Goal: Task Accomplishment & Management: Complete application form

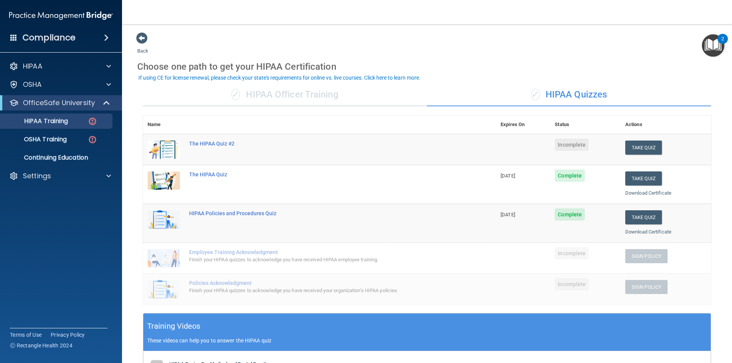
click at [205, 143] on div "The HIPAA Quiz #2" at bounding box center [323, 144] width 269 height 6
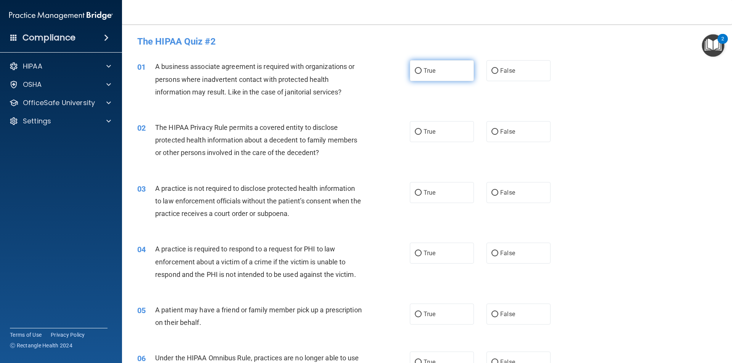
click at [446, 68] on label "True" at bounding box center [442, 70] width 64 height 21
click at [421, 68] on input "True" at bounding box center [418, 71] width 7 height 6
radio input "true"
click at [420, 131] on label "True" at bounding box center [442, 131] width 64 height 21
click at [420, 131] on input "True" at bounding box center [418, 132] width 7 height 6
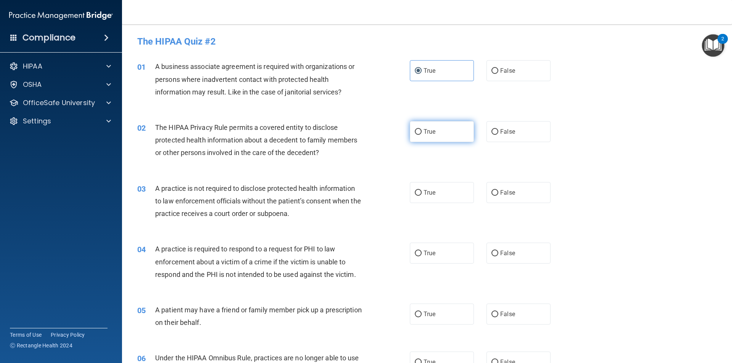
radio input "true"
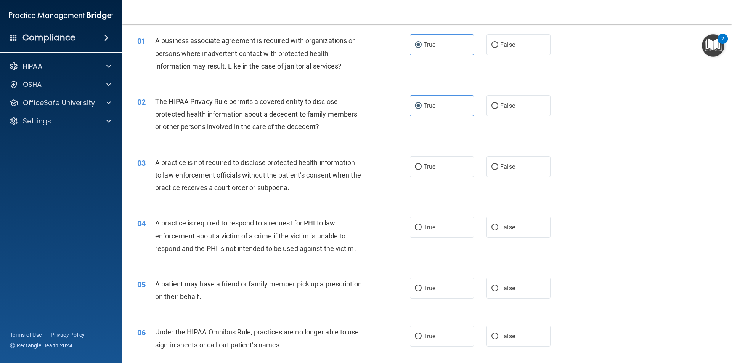
scroll to position [38, 0]
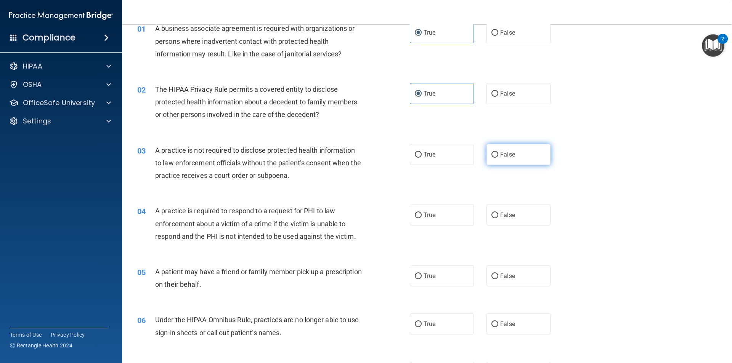
click at [532, 151] on label "False" at bounding box center [518, 154] width 64 height 21
click at [498, 152] on input "False" at bounding box center [494, 155] width 7 height 6
radio input "true"
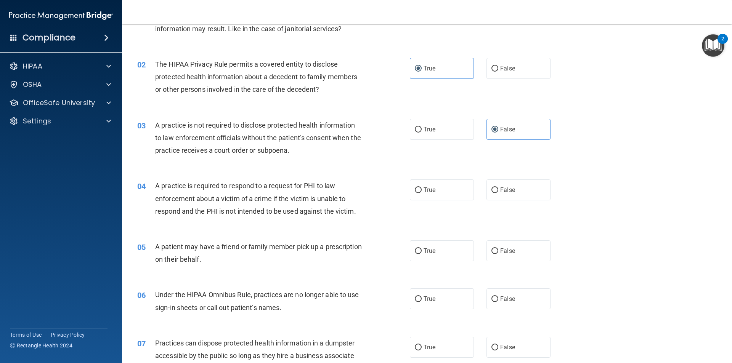
scroll to position [76, 0]
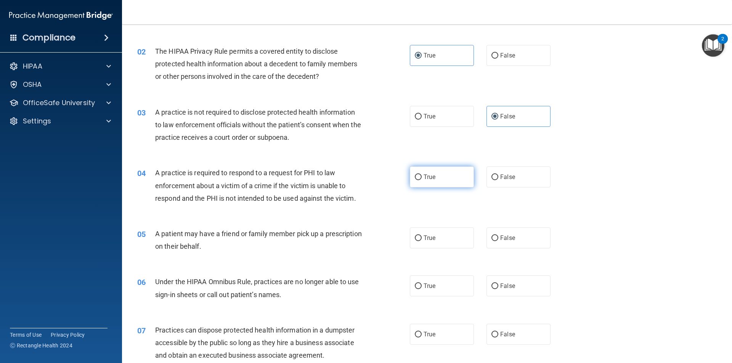
click at [416, 169] on label "True" at bounding box center [442, 177] width 64 height 21
click at [416, 175] on input "True" at bounding box center [418, 178] width 7 height 6
radio input "true"
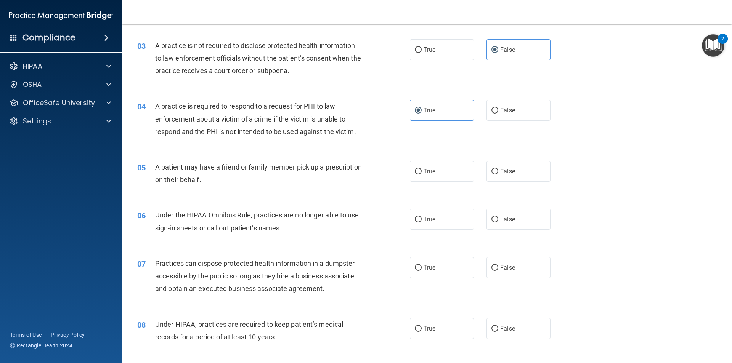
scroll to position [152, 0]
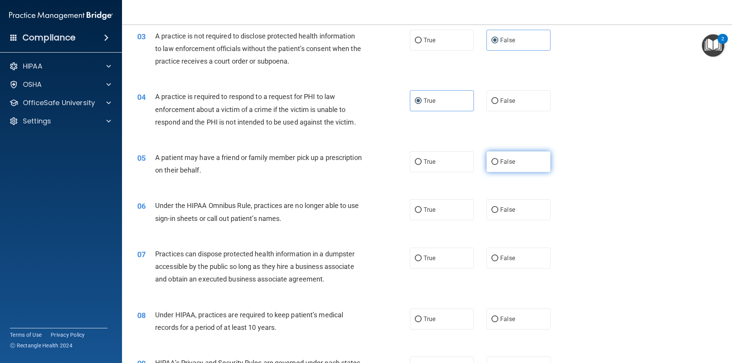
click at [498, 167] on label "False" at bounding box center [518, 161] width 64 height 21
click at [498, 165] on input "False" at bounding box center [494, 162] width 7 height 6
radio input "true"
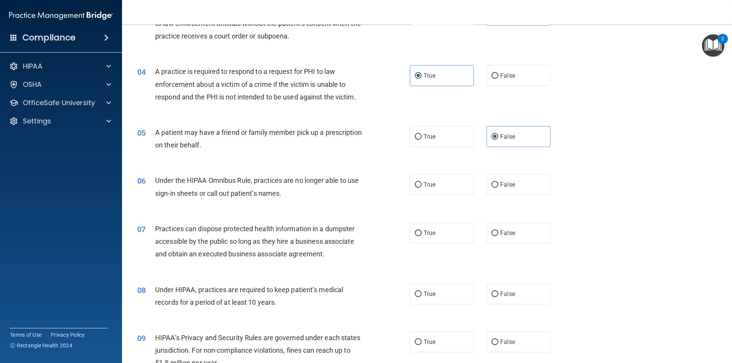
scroll to position [191, 0]
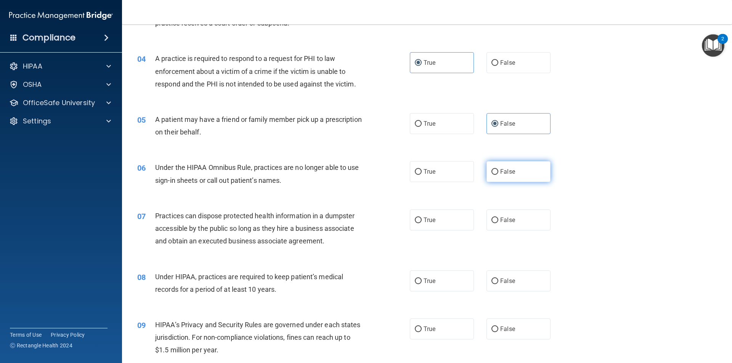
drag, startPoint x: 506, startPoint y: 172, endPoint x: 503, endPoint y: 177, distance: 5.7
click at [504, 175] on label "False" at bounding box center [518, 171] width 64 height 21
drag, startPoint x: 509, startPoint y: 173, endPoint x: 496, endPoint y: 174, distance: 13.0
click at [508, 173] on span "False" at bounding box center [507, 171] width 15 height 7
click at [498, 173] on input "False" at bounding box center [494, 172] width 7 height 6
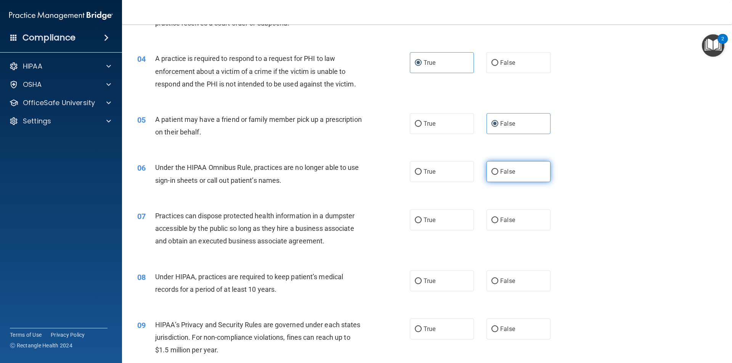
radio input "true"
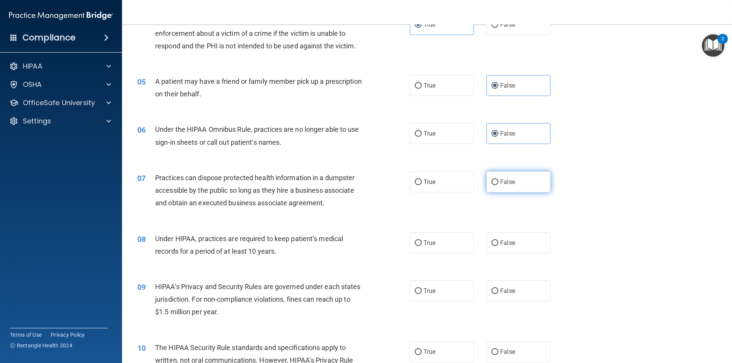
drag, startPoint x: 508, startPoint y: 183, endPoint x: 502, endPoint y: 183, distance: 6.1
click at [508, 182] on span "False" at bounding box center [507, 181] width 15 height 7
click at [498, 182] on input "False" at bounding box center [494, 182] width 7 height 6
radio input "true"
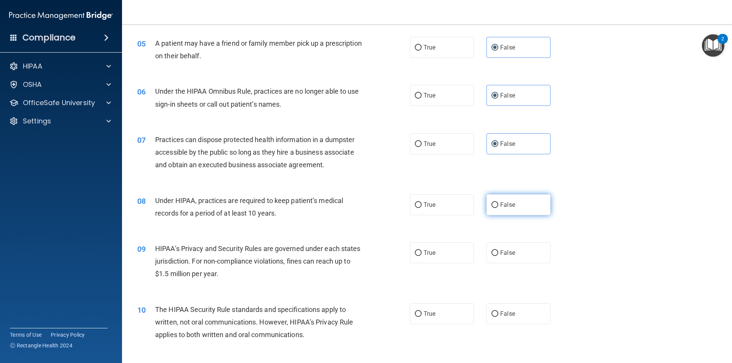
click at [487, 205] on label "False" at bounding box center [518, 204] width 64 height 21
click at [491, 205] on input "False" at bounding box center [494, 205] width 7 height 6
radio input "true"
click at [419, 205] on label "True" at bounding box center [442, 204] width 64 height 21
click at [419, 205] on input "True" at bounding box center [418, 205] width 7 height 6
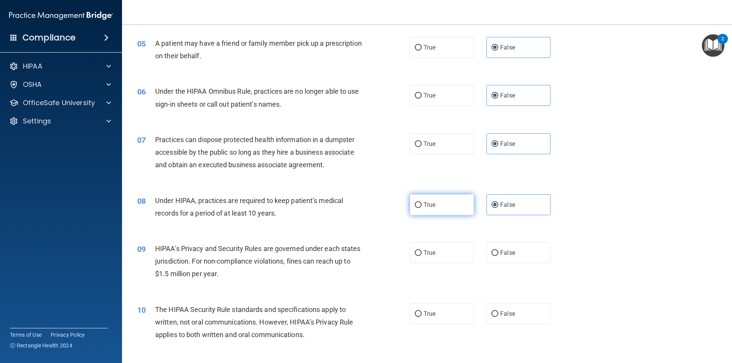
radio input "true"
radio input "false"
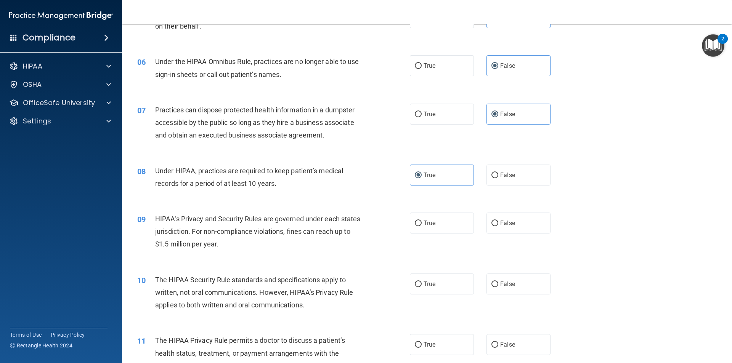
scroll to position [343, 0]
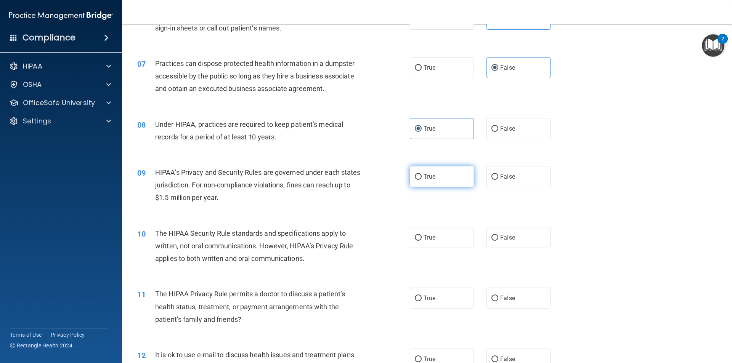
click at [424, 180] on label "True" at bounding box center [442, 176] width 64 height 21
click at [421, 180] on input "True" at bounding box center [418, 177] width 7 height 6
radio input "true"
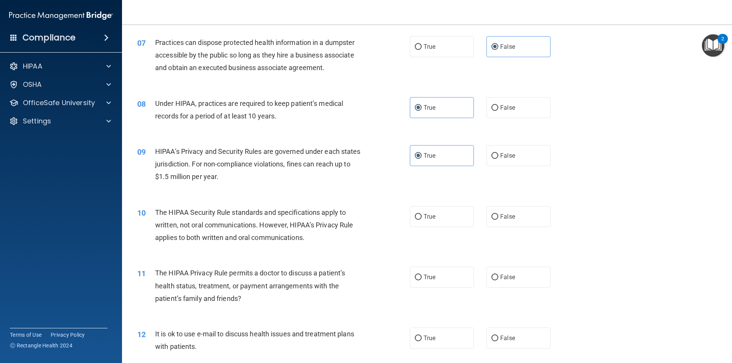
scroll to position [381, 0]
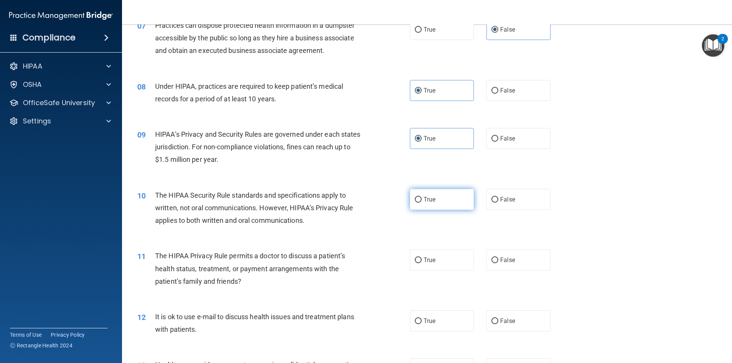
click at [455, 200] on label "True" at bounding box center [442, 199] width 64 height 21
click at [421, 200] on input "True" at bounding box center [418, 200] width 7 height 6
radio input "true"
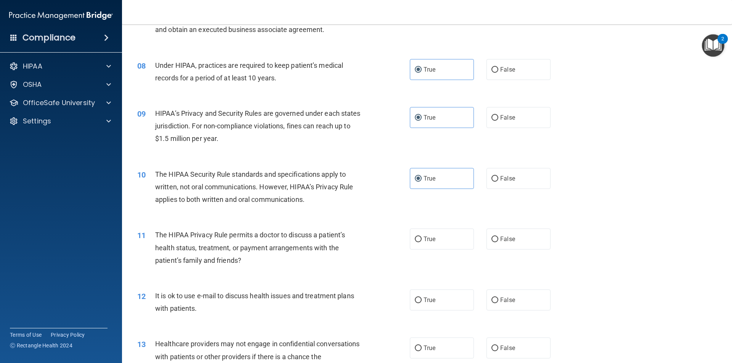
scroll to position [419, 0]
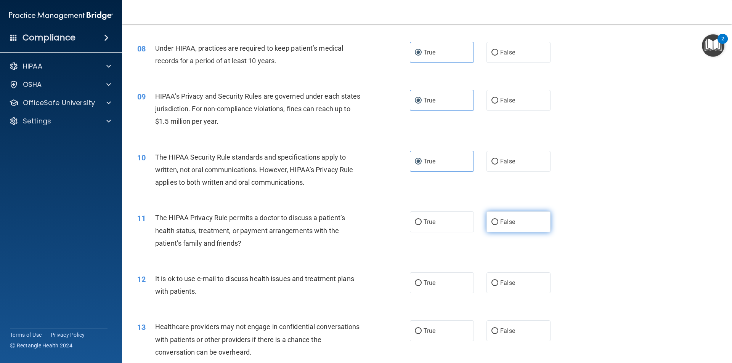
click at [518, 218] on label "False" at bounding box center [518, 221] width 64 height 21
click at [498, 219] on input "False" at bounding box center [494, 222] width 7 height 6
radio input "true"
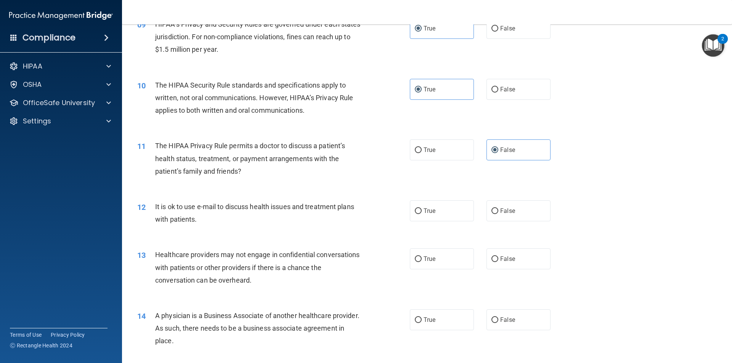
scroll to position [495, 0]
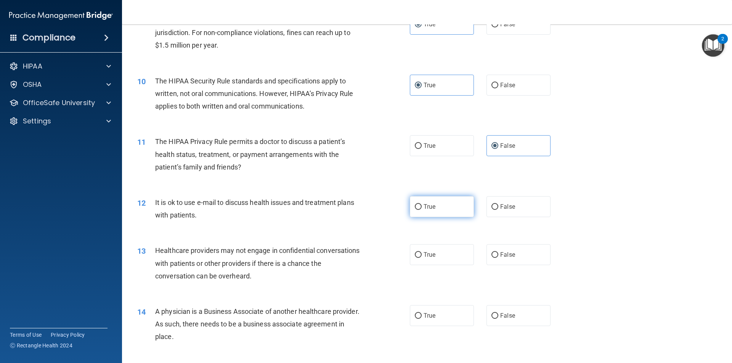
drag, startPoint x: 418, startPoint y: 199, endPoint x: 413, endPoint y: 201, distance: 5.1
click at [418, 199] on label "True" at bounding box center [442, 206] width 64 height 21
click at [418, 204] on input "True" at bounding box center [418, 207] width 7 height 6
radio input "true"
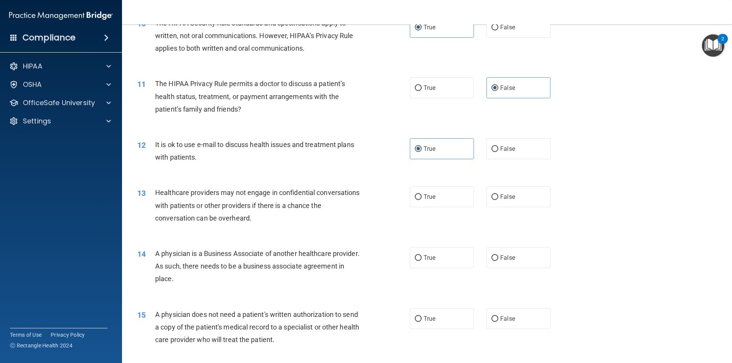
scroll to position [572, 0]
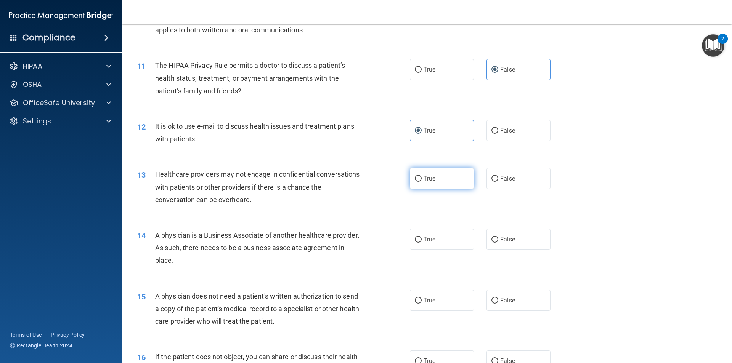
click at [453, 178] on label "True" at bounding box center [442, 178] width 64 height 21
click at [421, 178] on input "True" at bounding box center [418, 179] width 7 height 6
radio input "true"
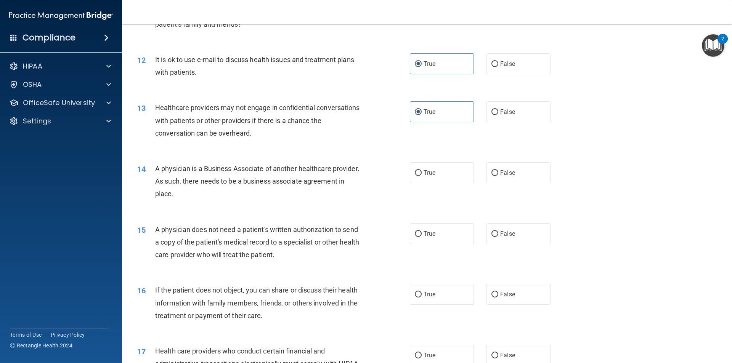
scroll to position [648, 0]
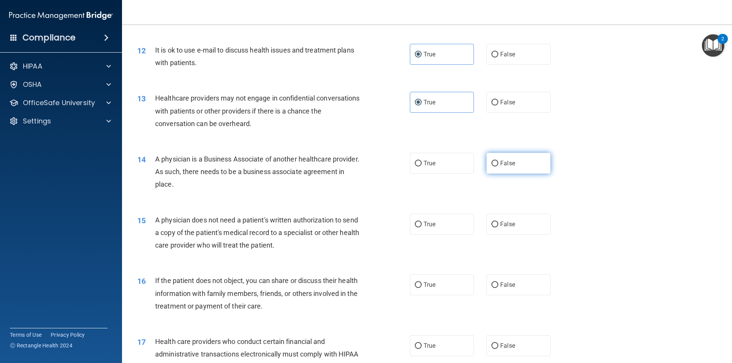
click at [525, 161] on label "False" at bounding box center [518, 163] width 64 height 21
click at [498, 161] on input "False" at bounding box center [494, 164] width 7 height 6
radio input "true"
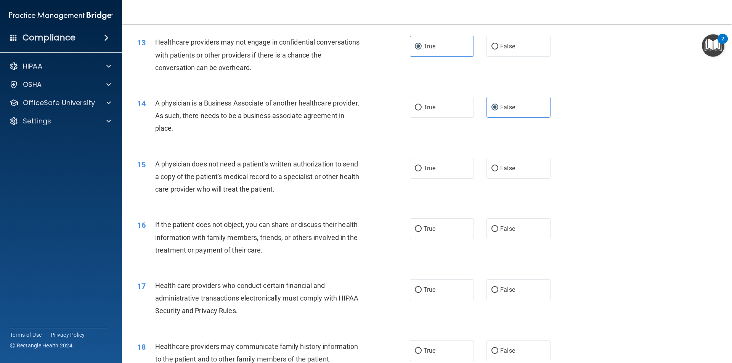
scroll to position [724, 0]
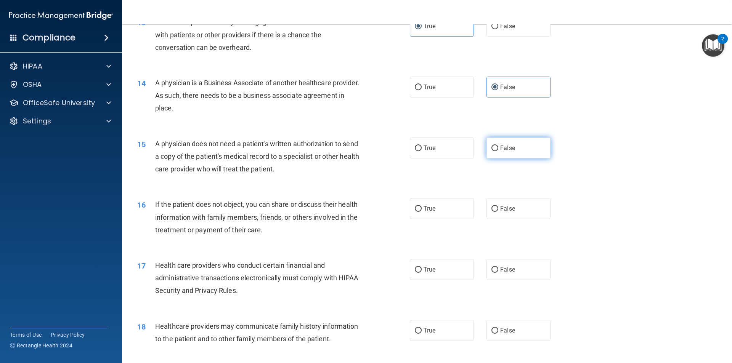
click at [505, 146] on span "False" at bounding box center [507, 147] width 15 height 7
click at [498, 146] on input "False" at bounding box center [494, 149] width 7 height 6
radio input "true"
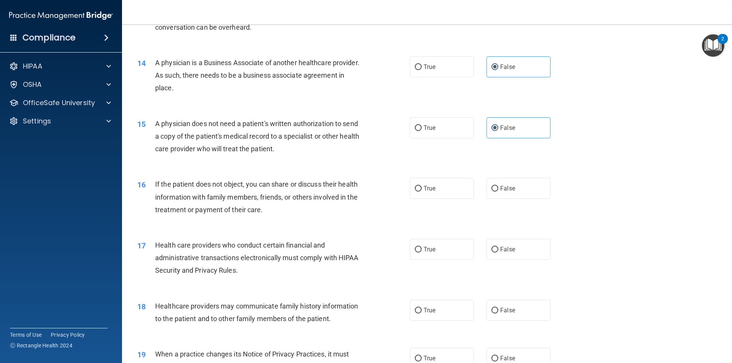
scroll to position [762, 0]
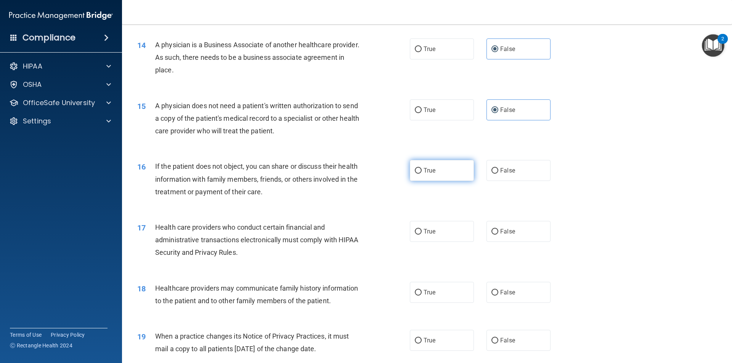
click at [428, 178] on label "True" at bounding box center [442, 170] width 64 height 21
click at [421, 174] on input "True" at bounding box center [418, 171] width 7 height 6
radio input "true"
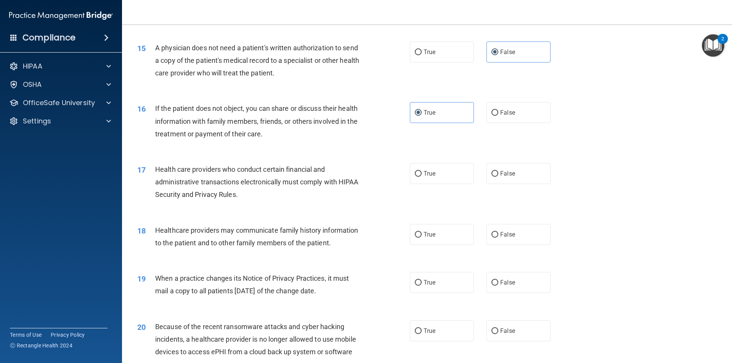
scroll to position [838, 0]
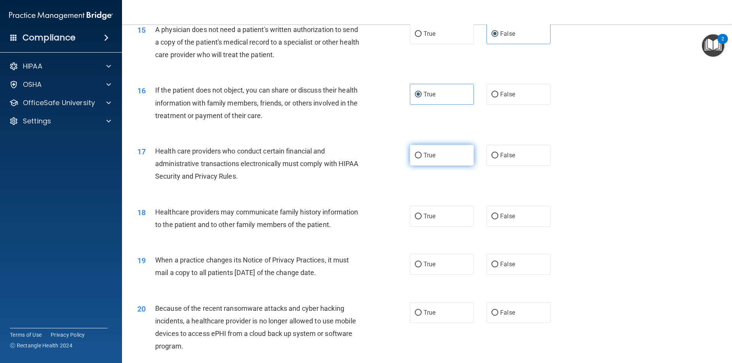
click at [429, 149] on label "True" at bounding box center [442, 155] width 64 height 21
click at [421, 153] on input "True" at bounding box center [418, 156] width 7 height 6
radio input "true"
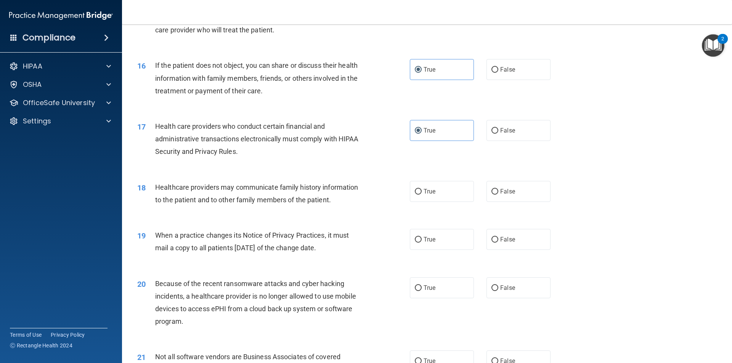
scroll to position [876, 0]
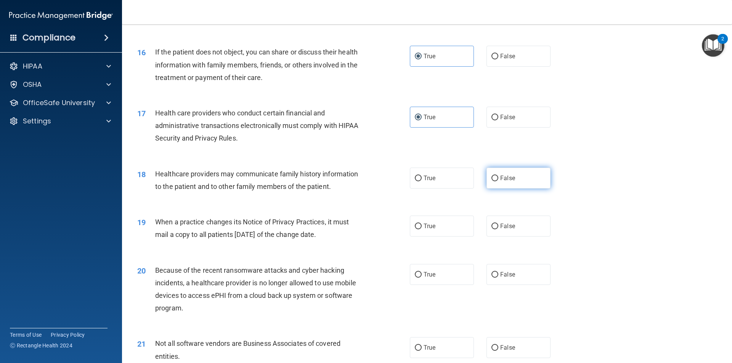
click at [487, 173] on label "False" at bounding box center [518, 178] width 64 height 21
click at [491, 176] on input "False" at bounding box center [494, 179] width 7 height 6
radio input "true"
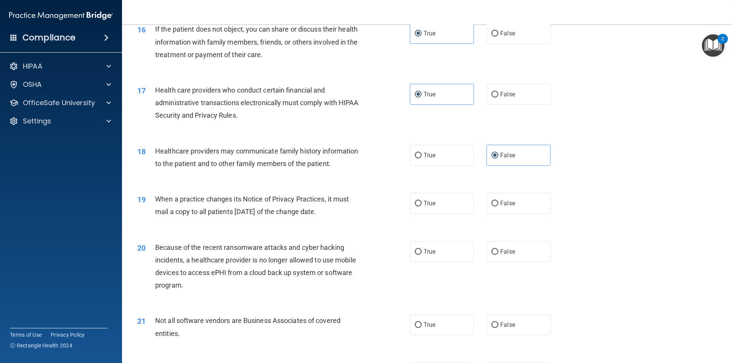
scroll to position [953, 0]
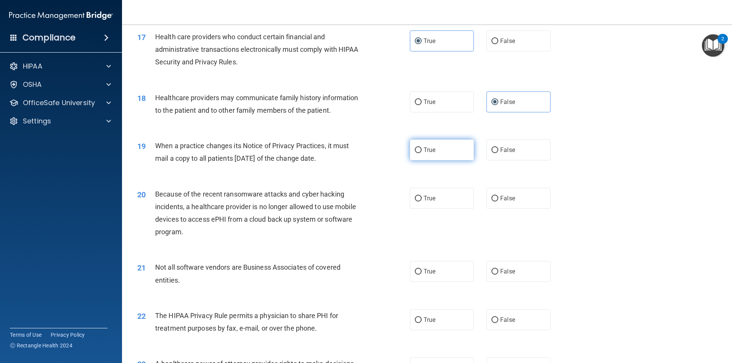
click at [429, 158] on label "True" at bounding box center [442, 149] width 64 height 21
click at [421, 153] on input "True" at bounding box center [418, 150] width 7 height 6
radio input "true"
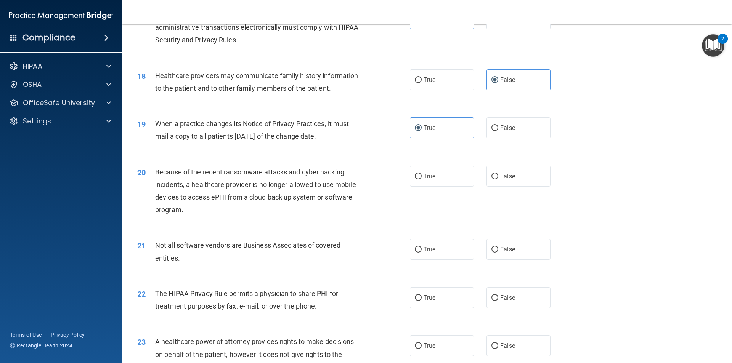
scroll to position [1029, 0]
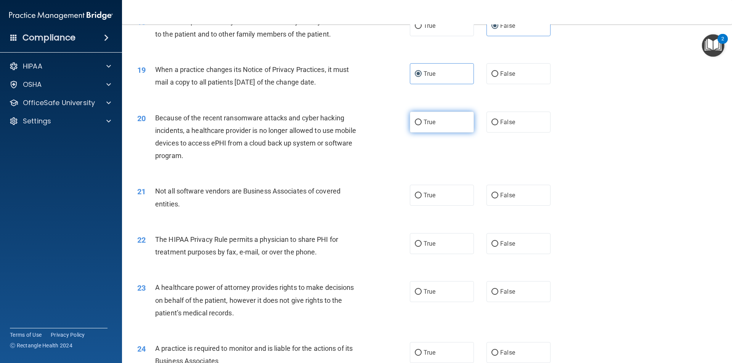
click at [428, 124] on span "True" at bounding box center [429, 122] width 12 height 7
click at [421, 124] on input "True" at bounding box center [418, 123] width 7 height 6
radio input "true"
click at [440, 193] on label "True" at bounding box center [442, 195] width 64 height 21
click at [421, 193] on input "True" at bounding box center [418, 196] width 7 height 6
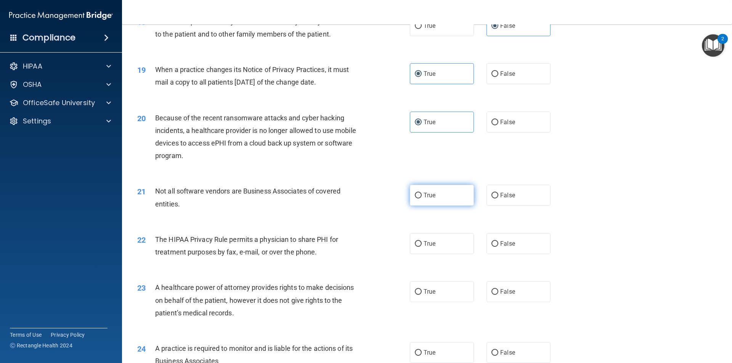
radio input "true"
click at [401, 251] on div "22 The HIPAA Privacy Rule permits a physician to share PHI for treatment purpos…" at bounding box center [273, 247] width 295 height 29
click at [423, 244] on span "True" at bounding box center [429, 243] width 12 height 7
click at [421, 244] on input "True" at bounding box center [418, 244] width 7 height 6
radio input "true"
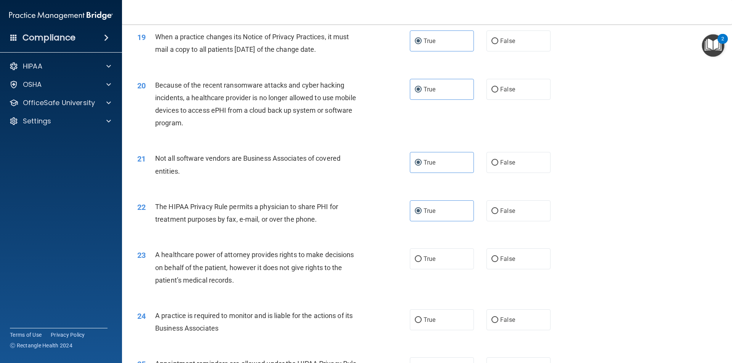
scroll to position [1105, 0]
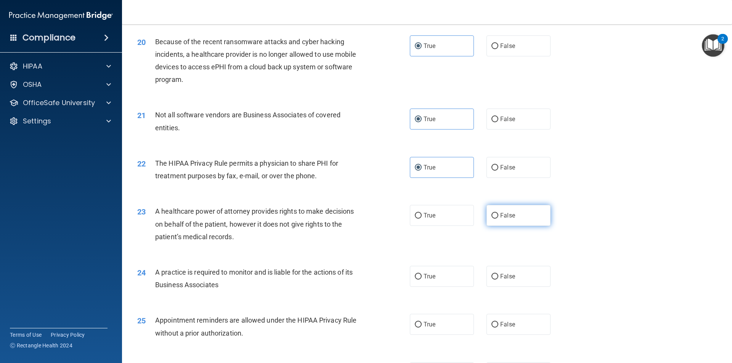
click at [503, 214] on span "False" at bounding box center [507, 215] width 15 height 7
click at [498, 214] on input "False" at bounding box center [494, 216] width 7 height 6
radio input "true"
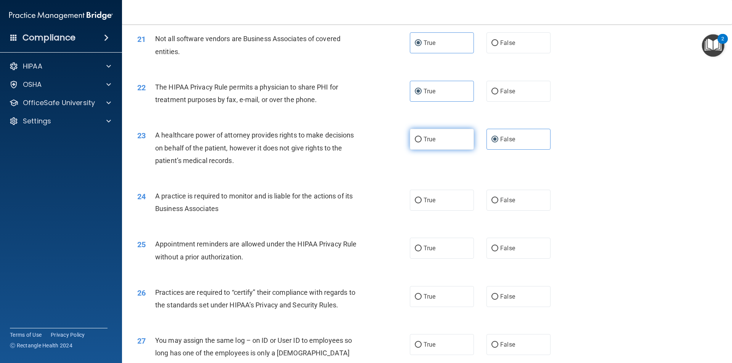
click at [423, 141] on span "True" at bounding box center [429, 139] width 12 height 7
click at [421, 141] on input "True" at bounding box center [418, 140] width 7 height 6
radio input "true"
radio input "false"
click at [435, 197] on label "True" at bounding box center [442, 200] width 64 height 21
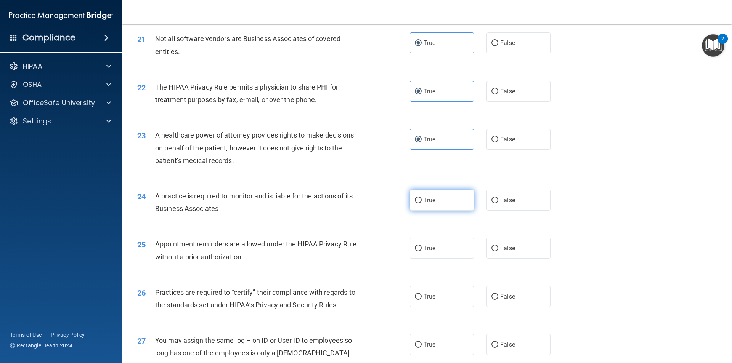
click at [421, 198] on input "True" at bounding box center [418, 201] width 7 height 6
radio input "true"
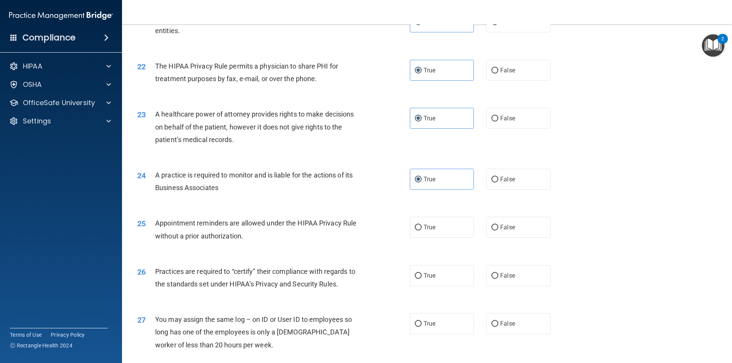
scroll to position [1257, 0]
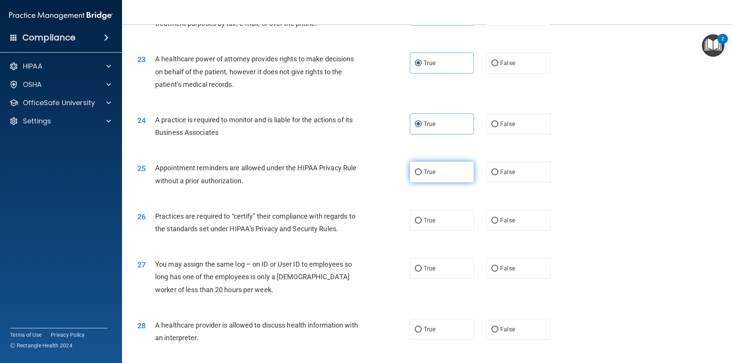
click at [468, 172] on label "True" at bounding box center [442, 172] width 64 height 21
click at [421, 172] on input "True" at bounding box center [418, 173] width 7 height 6
radio input "true"
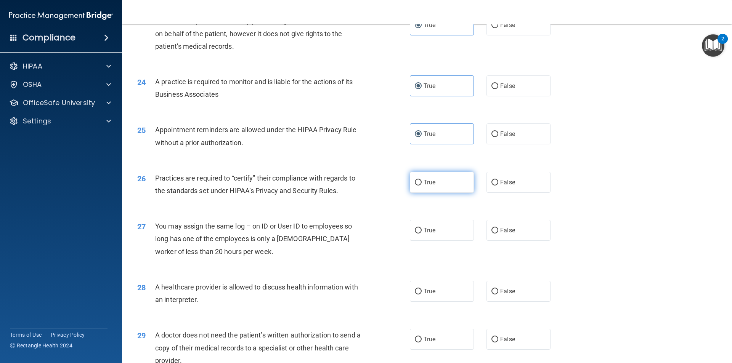
click at [417, 173] on label "True" at bounding box center [442, 182] width 64 height 21
click at [417, 180] on input "True" at bounding box center [418, 183] width 7 height 6
radio input "true"
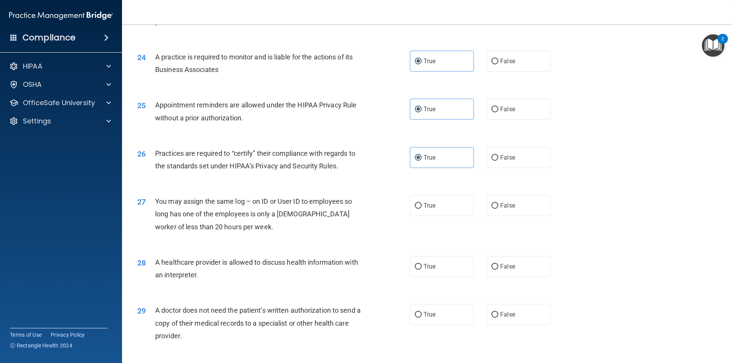
scroll to position [1372, 0]
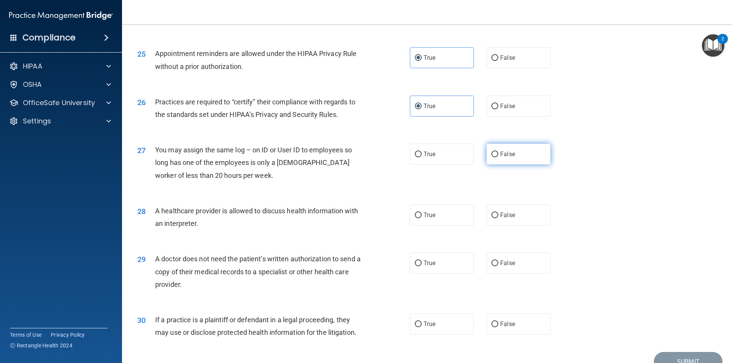
drag, startPoint x: 505, startPoint y: 148, endPoint x: 495, endPoint y: 154, distance: 11.6
click at [505, 148] on label "False" at bounding box center [518, 154] width 64 height 21
click at [498, 152] on input "False" at bounding box center [494, 155] width 7 height 6
radio input "true"
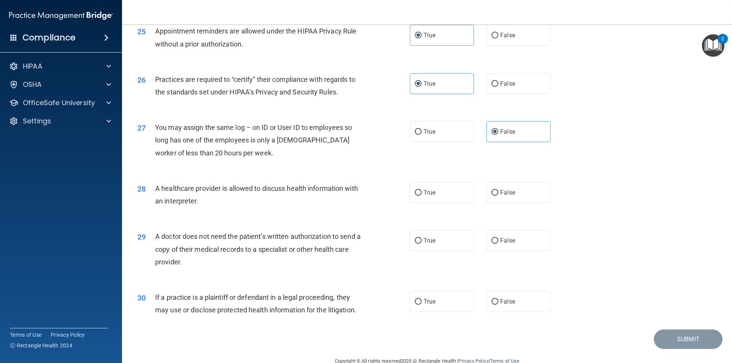
scroll to position [1411, 0]
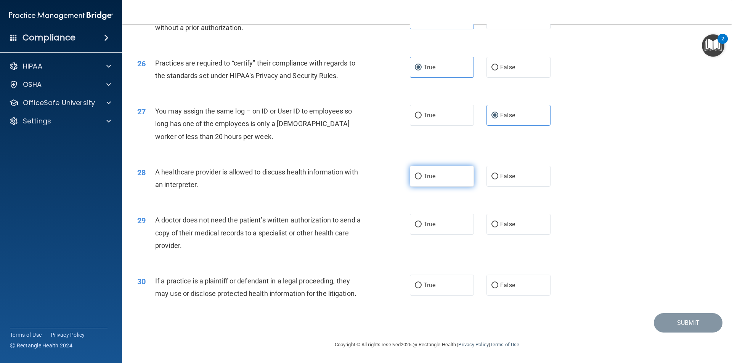
click at [423, 181] on label "True" at bounding box center [442, 176] width 64 height 21
click at [421, 179] on input "True" at bounding box center [418, 177] width 7 height 6
radio input "true"
click at [497, 228] on label "False" at bounding box center [518, 224] width 64 height 21
click at [497, 227] on input "False" at bounding box center [494, 225] width 7 height 6
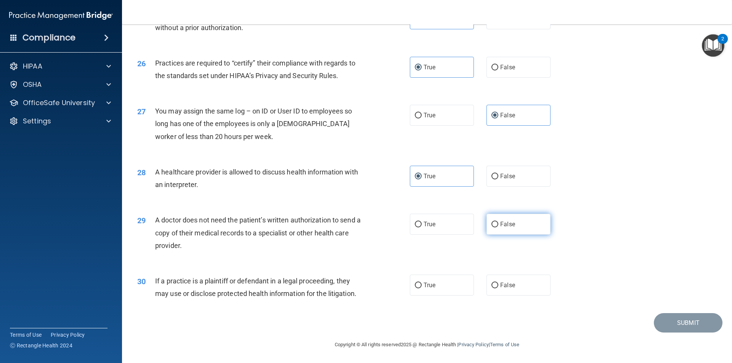
radio input "true"
click at [443, 284] on label "True" at bounding box center [442, 285] width 64 height 21
click at [421, 284] on input "True" at bounding box center [418, 286] width 7 height 6
radio input "true"
click at [666, 324] on button "Submit" at bounding box center [687, 322] width 69 height 19
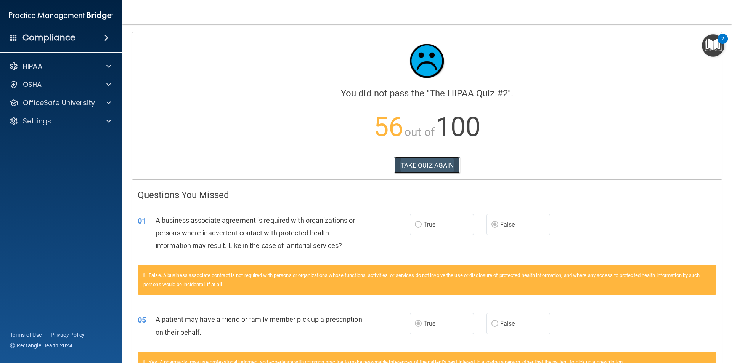
click at [424, 165] on button "TAKE QUIZ AGAIN" at bounding box center [427, 165] width 66 height 17
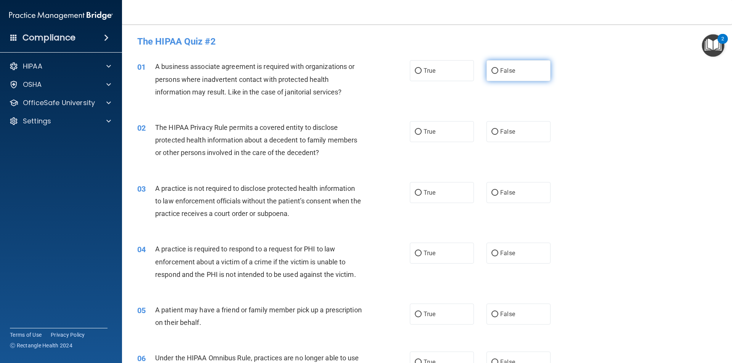
click at [486, 71] on label "False" at bounding box center [518, 70] width 64 height 21
click at [491, 71] on input "False" at bounding box center [494, 71] width 7 height 6
radio input "true"
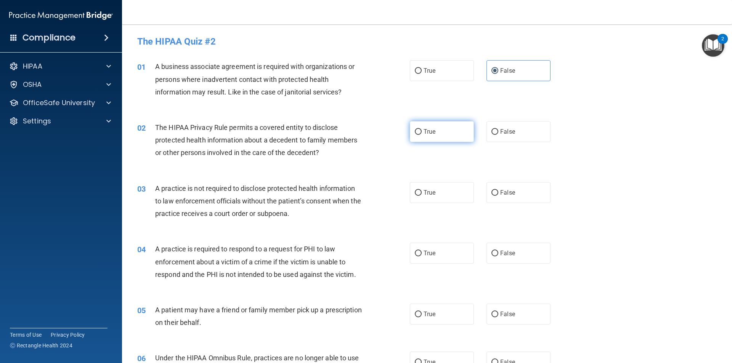
click at [424, 133] on span "True" at bounding box center [429, 131] width 12 height 7
click at [421, 133] on input "True" at bounding box center [418, 132] width 7 height 6
radio input "true"
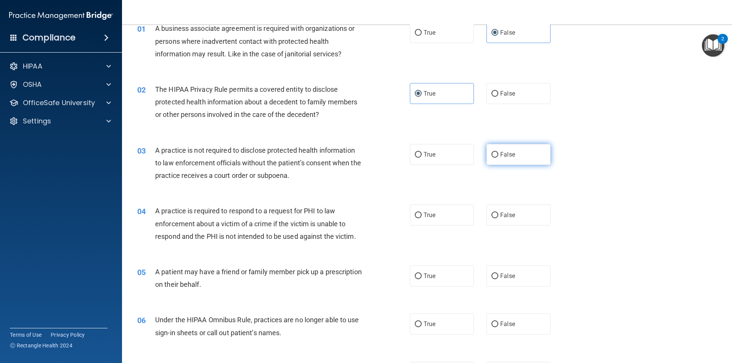
drag, startPoint x: 519, startPoint y: 159, endPoint x: 503, endPoint y: 163, distance: 16.1
click at [517, 159] on label "False" at bounding box center [518, 154] width 64 height 21
click at [498, 158] on input "False" at bounding box center [494, 155] width 7 height 6
radio input "true"
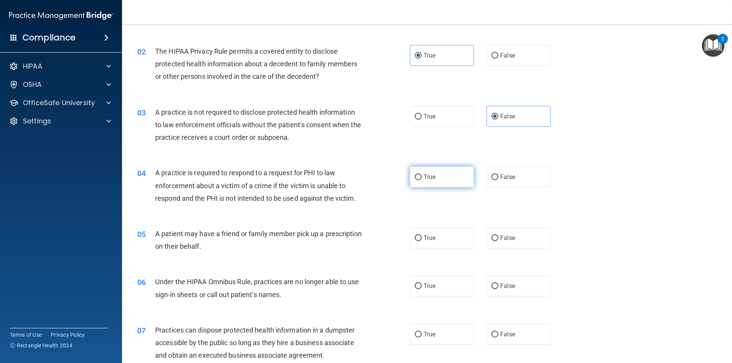
click at [420, 174] on label "True" at bounding box center [442, 177] width 64 height 21
click at [420, 175] on input "True" at bounding box center [418, 178] width 7 height 6
radio input "true"
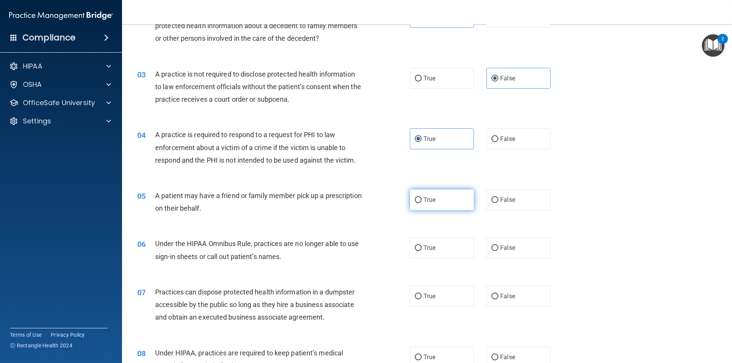
drag, startPoint x: 432, startPoint y: 205, endPoint x: 418, endPoint y: 205, distance: 13.3
click at [432, 205] on label "True" at bounding box center [442, 199] width 64 height 21
click at [421, 203] on input "True" at bounding box center [418, 200] width 7 height 6
radio input "true"
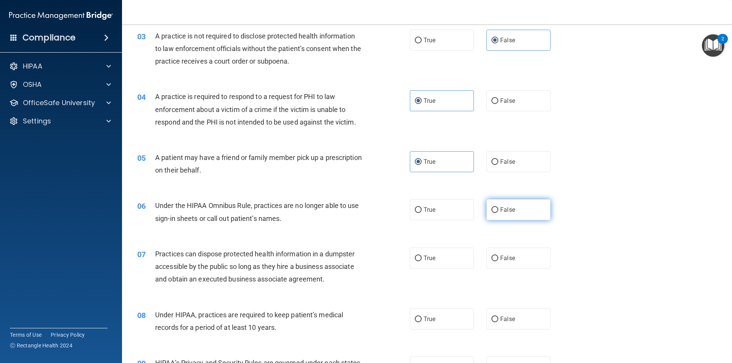
click at [521, 207] on label "False" at bounding box center [518, 209] width 64 height 21
click at [498, 207] on input "False" at bounding box center [494, 210] width 7 height 6
radio input "true"
click at [502, 258] on span "False" at bounding box center [507, 258] width 15 height 7
click at [498, 258] on input "False" at bounding box center [494, 259] width 7 height 6
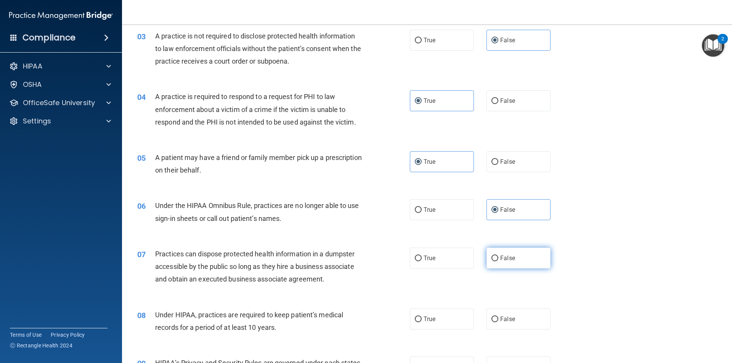
radio input "true"
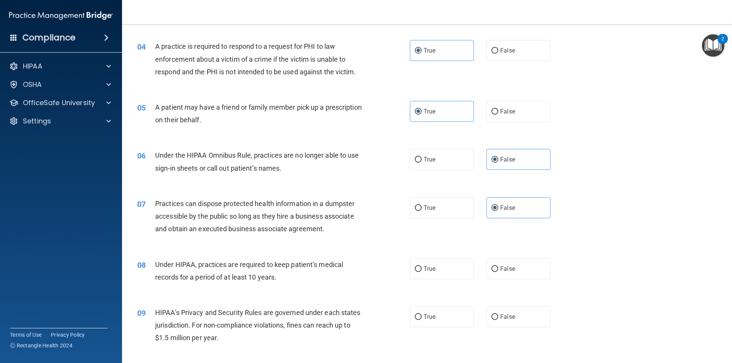
scroll to position [229, 0]
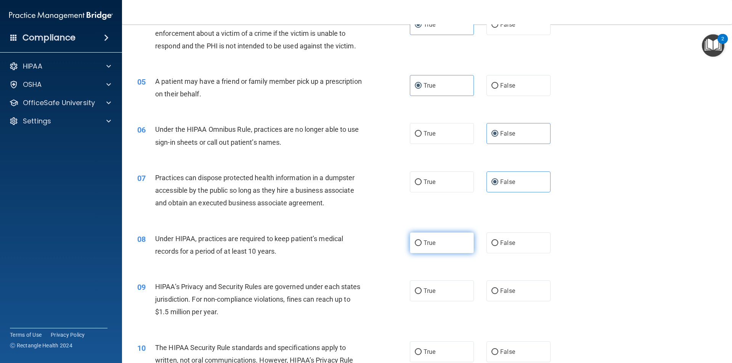
click at [423, 240] on span "True" at bounding box center [429, 242] width 12 height 7
click at [421, 240] on input "True" at bounding box center [418, 243] width 7 height 6
radio input "true"
click at [500, 242] on span "False" at bounding box center [507, 242] width 15 height 7
click at [498, 242] on input "False" at bounding box center [494, 243] width 7 height 6
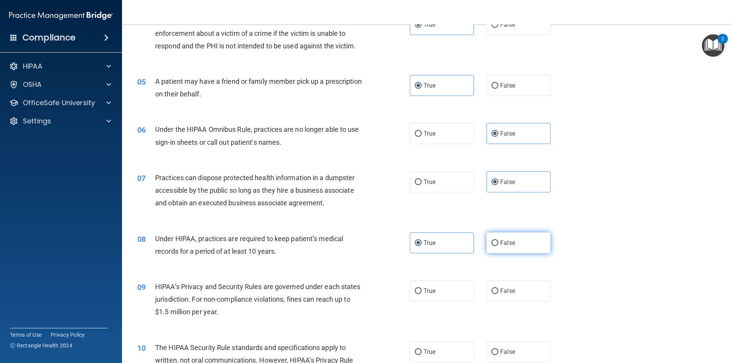
radio input "true"
radio input "false"
click at [415, 136] on input "True" at bounding box center [418, 134] width 7 height 6
radio input "true"
drag, startPoint x: 518, startPoint y: 136, endPoint x: 508, endPoint y: 136, distance: 9.9
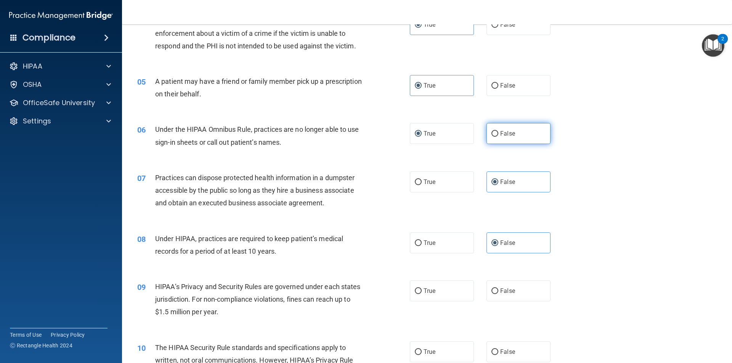
click at [517, 136] on label "False" at bounding box center [518, 133] width 64 height 21
click at [498, 136] on input "False" at bounding box center [494, 134] width 7 height 6
radio input "true"
radio input "false"
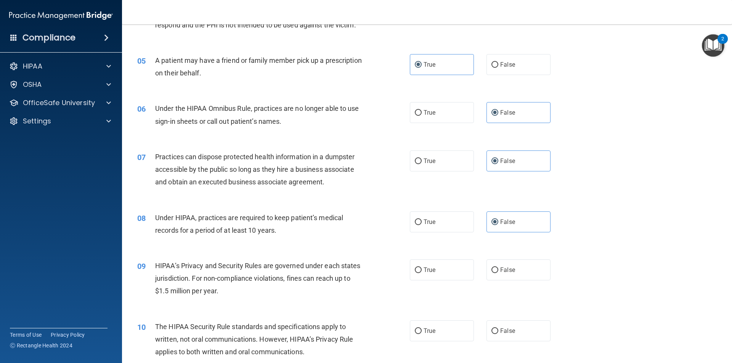
scroll to position [267, 0]
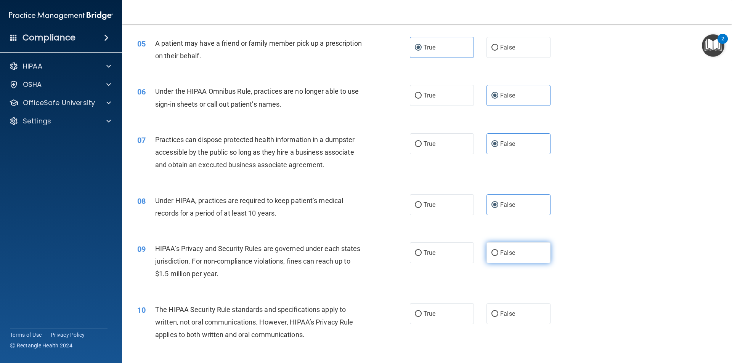
click at [509, 253] on span "False" at bounding box center [507, 252] width 15 height 7
click at [498, 253] on input "False" at bounding box center [494, 253] width 7 height 6
radio input "true"
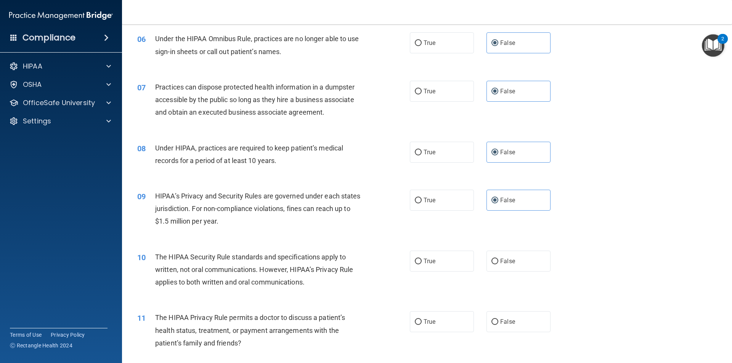
scroll to position [343, 0]
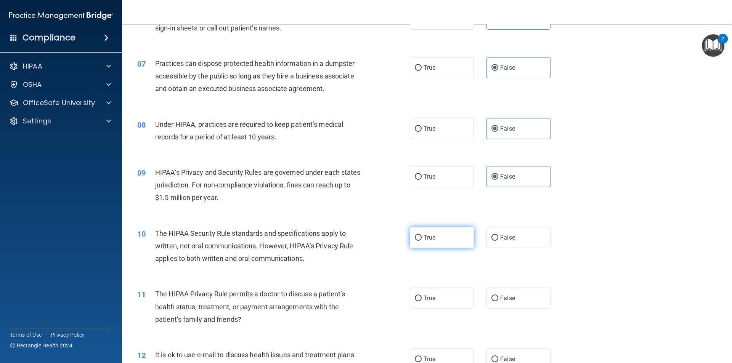
click at [419, 237] on label "True" at bounding box center [442, 237] width 64 height 21
click at [419, 237] on input "True" at bounding box center [418, 238] width 7 height 6
radio input "true"
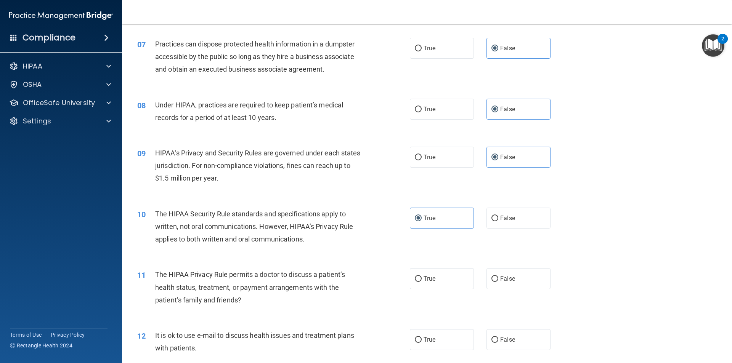
scroll to position [381, 0]
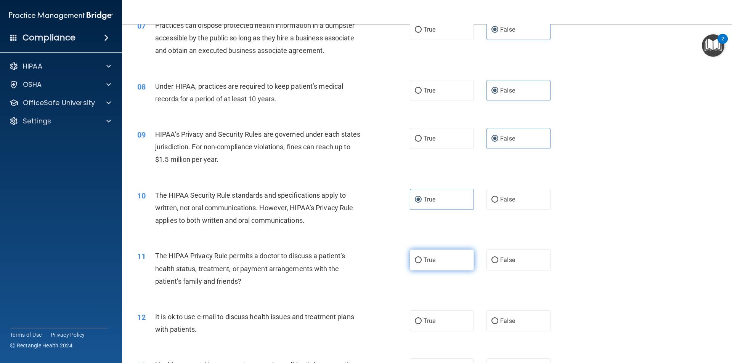
click at [429, 256] on span "True" at bounding box center [429, 259] width 12 height 7
click at [421, 258] on input "True" at bounding box center [418, 261] width 7 height 6
radio input "true"
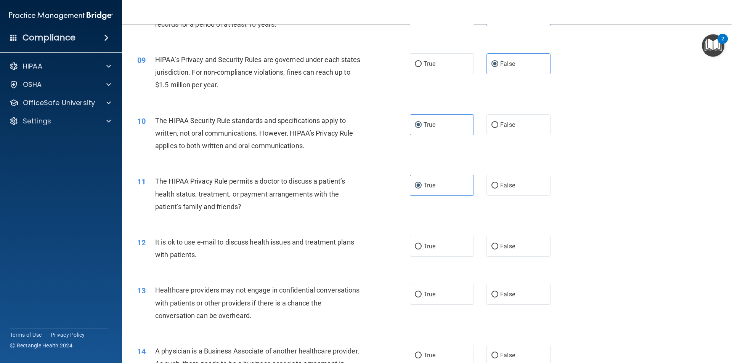
scroll to position [457, 0]
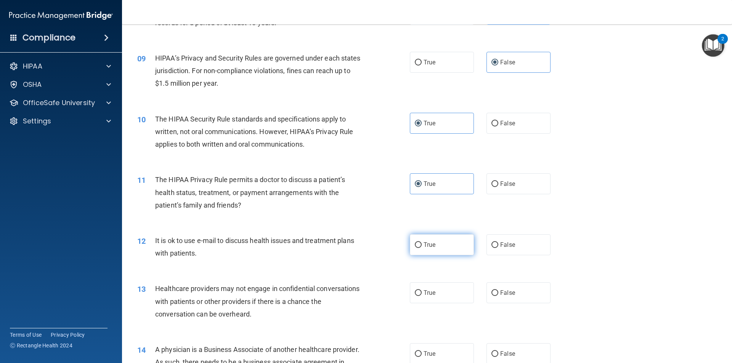
click at [449, 244] on label "True" at bounding box center [442, 244] width 64 height 21
click at [421, 244] on input "True" at bounding box center [418, 245] width 7 height 6
radio input "true"
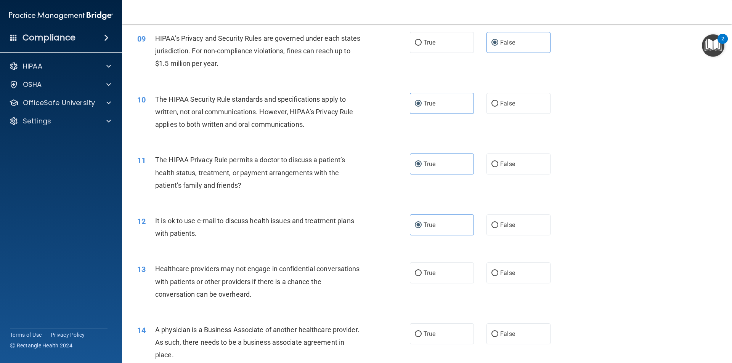
scroll to position [495, 0]
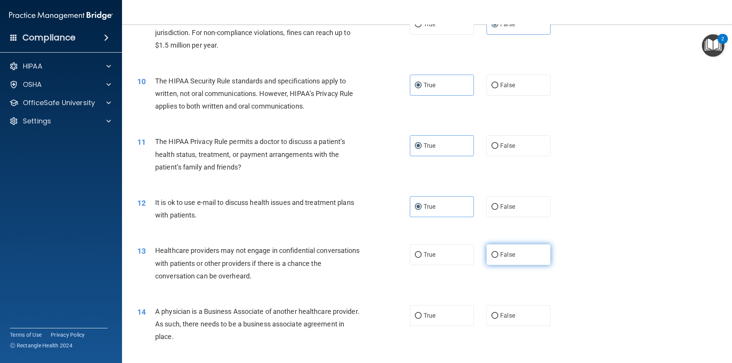
click at [513, 254] on label "False" at bounding box center [518, 254] width 64 height 21
click at [498, 254] on input "False" at bounding box center [494, 255] width 7 height 6
radio input "true"
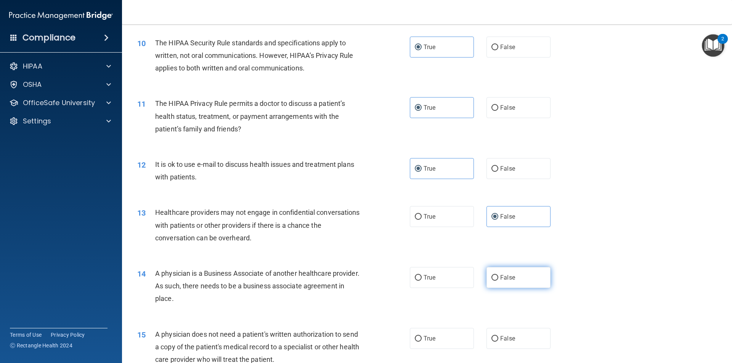
click at [491, 278] on input "False" at bounding box center [494, 278] width 7 height 6
radio input "true"
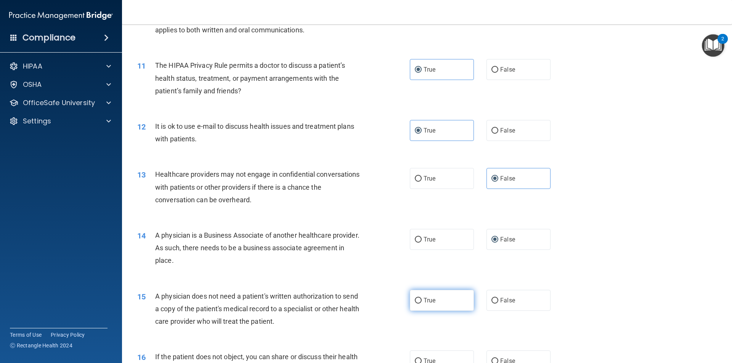
click at [428, 302] on span "True" at bounding box center [429, 300] width 12 height 7
click at [421, 302] on input "True" at bounding box center [418, 301] width 7 height 6
radio input "true"
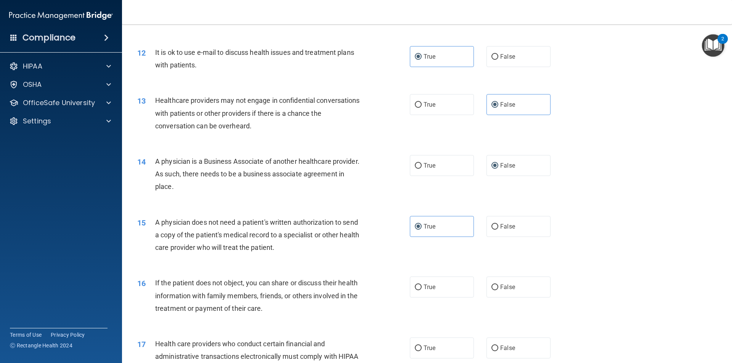
scroll to position [648, 0]
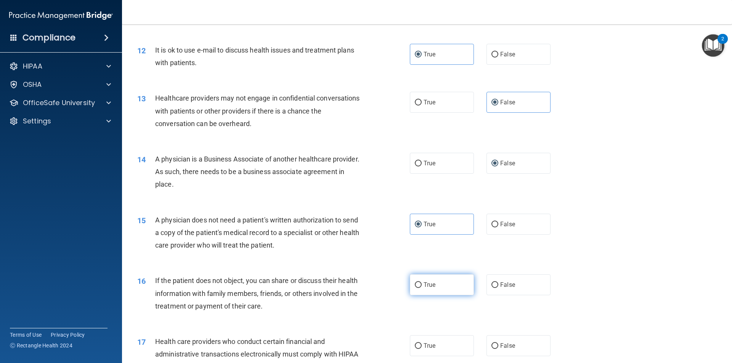
click at [436, 286] on label "True" at bounding box center [442, 284] width 64 height 21
click at [421, 286] on input "True" at bounding box center [418, 285] width 7 height 6
radio input "true"
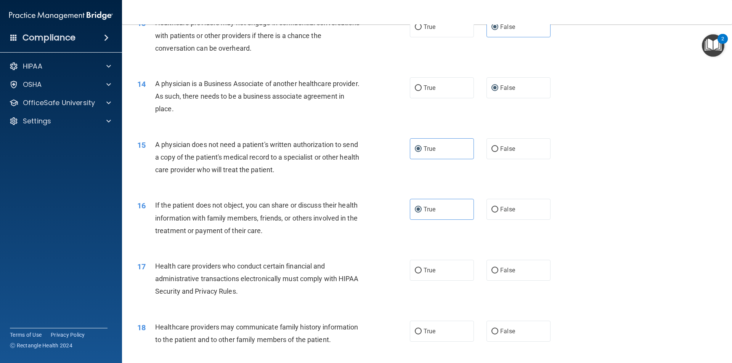
scroll to position [724, 0]
click at [415, 271] on input "True" at bounding box center [418, 270] width 7 height 6
radio input "true"
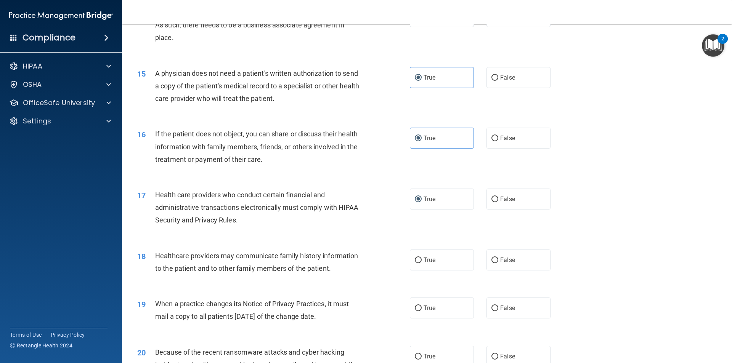
scroll to position [800, 0]
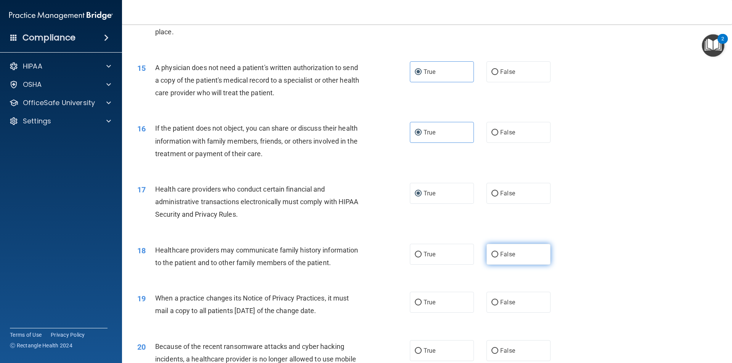
click at [515, 250] on label "False" at bounding box center [518, 254] width 64 height 21
click at [498, 252] on input "False" at bounding box center [494, 255] width 7 height 6
radio input "true"
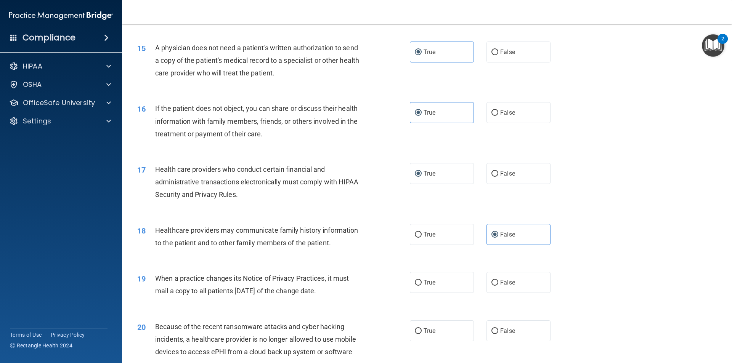
scroll to position [876, 0]
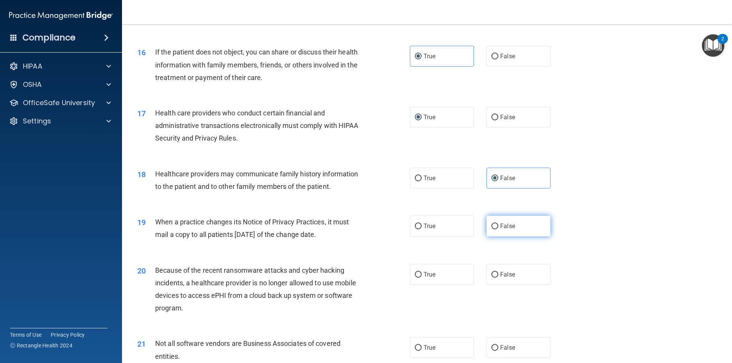
click at [510, 226] on span "False" at bounding box center [507, 226] width 15 height 7
click at [498, 226] on input "False" at bounding box center [494, 227] width 7 height 6
radio input "true"
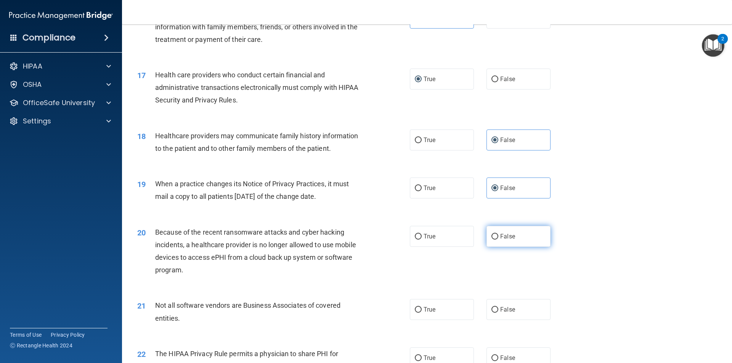
click at [492, 231] on label "False" at bounding box center [518, 236] width 64 height 21
click at [492, 234] on input "False" at bounding box center [494, 237] width 7 height 6
radio input "true"
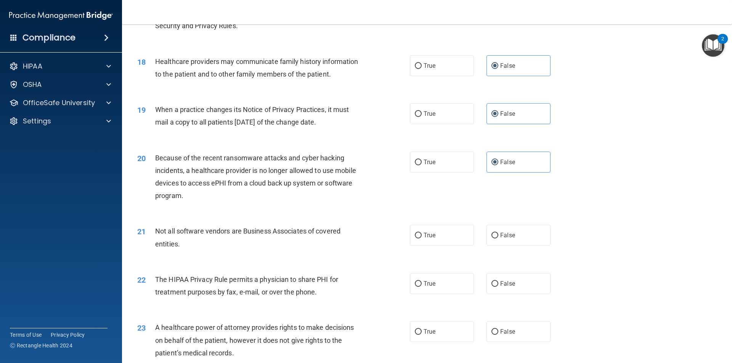
scroll to position [991, 0]
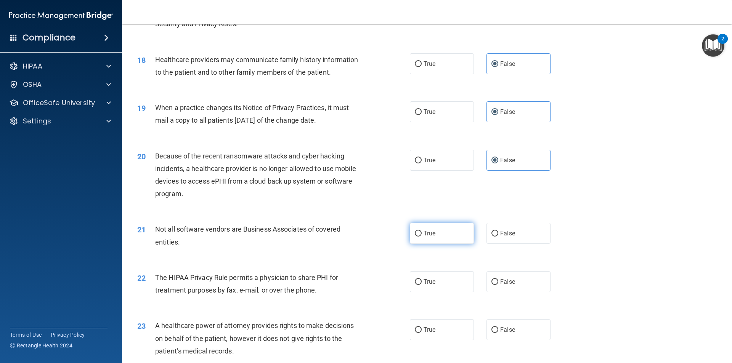
click at [461, 235] on label "True" at bounding box center [442, 233] width 64 height 21
click at [421, 235] on input "True" at bounding box center [418, 234] width 7 height 6
radio input "true"
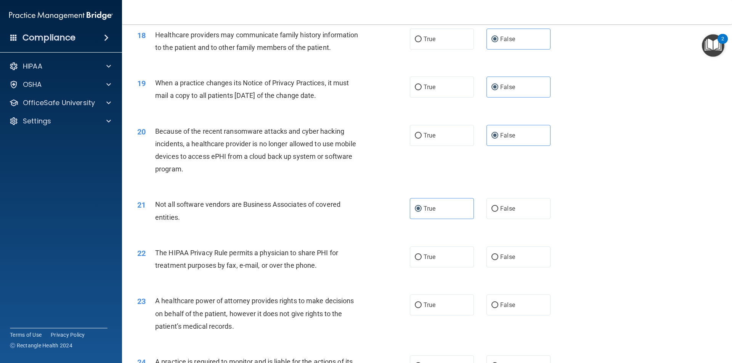
scroll to position [1029, 0]
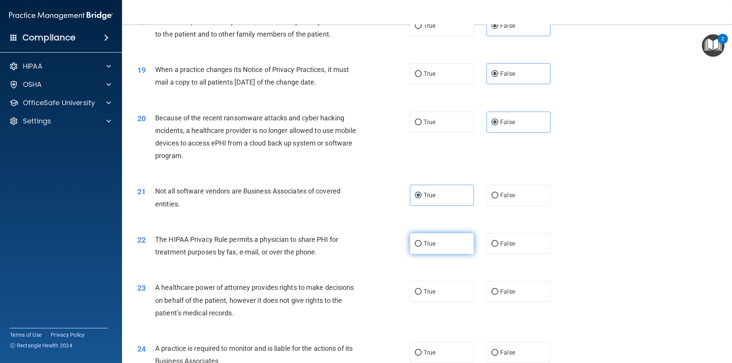
click at [410, 247] on label "True" at bounding box center [442, 243] width 64 height 21
click at [415, 247] on input "True" at bounding box center [418, 244] width 7 height 6
radio input "true"
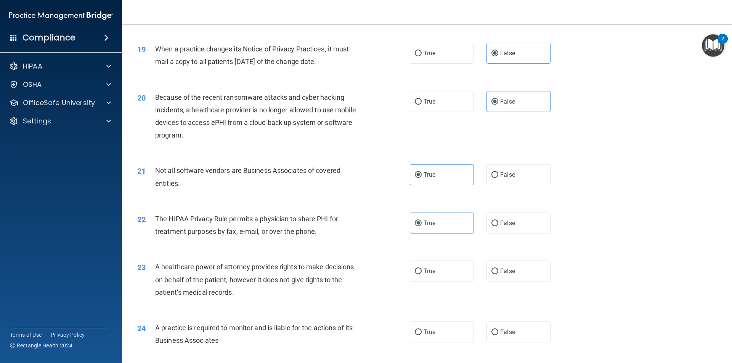
scroll to position [1067, 0]
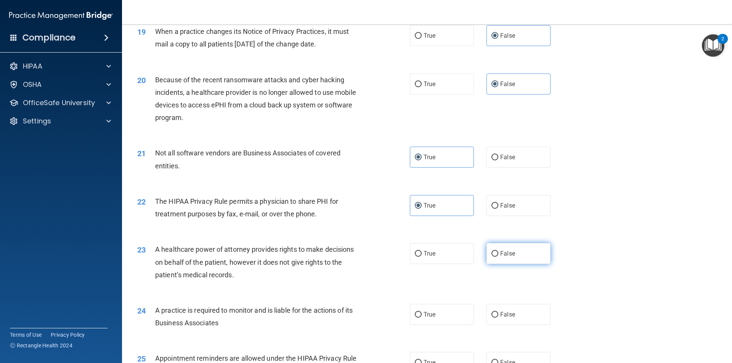
click at [489, 250] on label "False" at bounding box center [518, 253] width 64 height 21
click at [491, 251] on input "False" at bounding box center [494, 254] width 7 height 6
radio input "true"
click at [506, 311] on span "False" at bounding box center [507, 314] width 15 height 7
click at [498, 312] on input "False" at bounding box center [494, 315] width 7 height 6
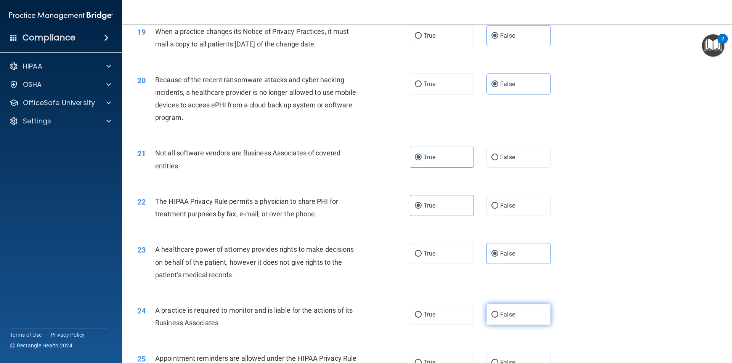
radio input "true"
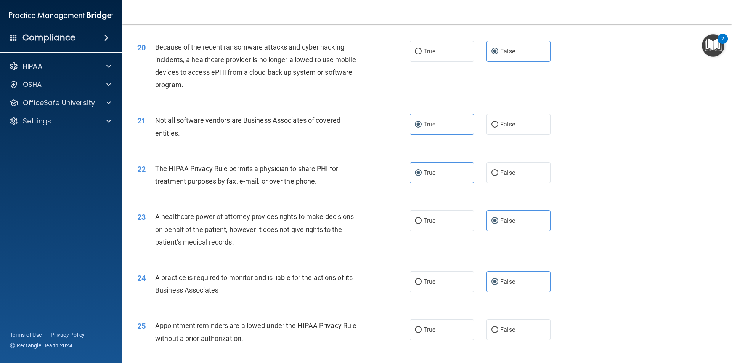
scroll to position [1181, 0]
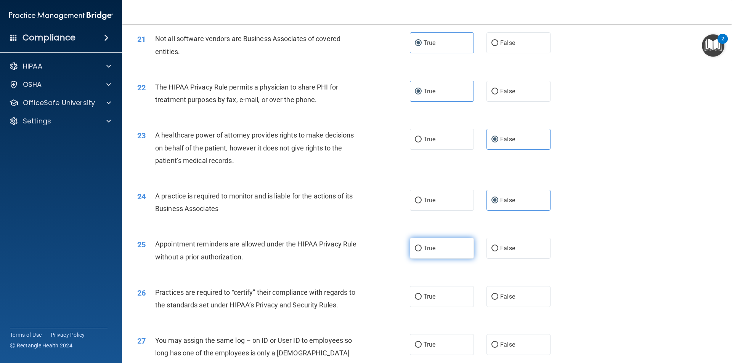
click at [415, 243] on label "True" at bounding box center [442, 248] width 64 height 21
click at [415, 246] on input "True" at bounding box center [418, 249] width 7 height 6
radio input "true"
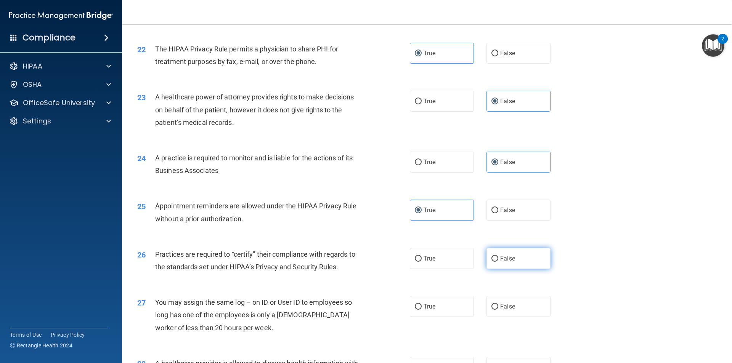
click at [497, 255] on label "False" at bounding box center [518, 258] width 64 height 21
click at [497, 256] on input "False" at bounding box center [494, 259] width 7 height 6
radio input "true"
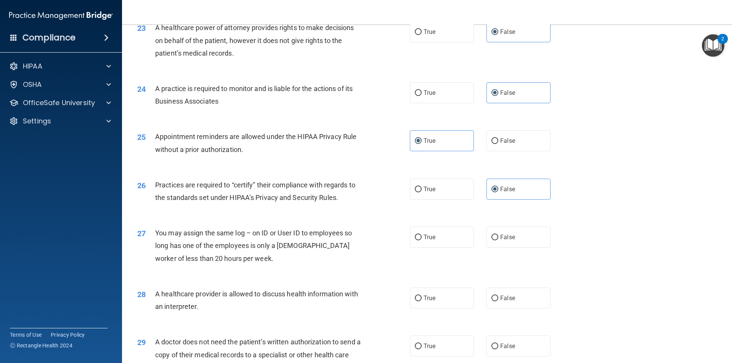
scroll to position [1296, 0]
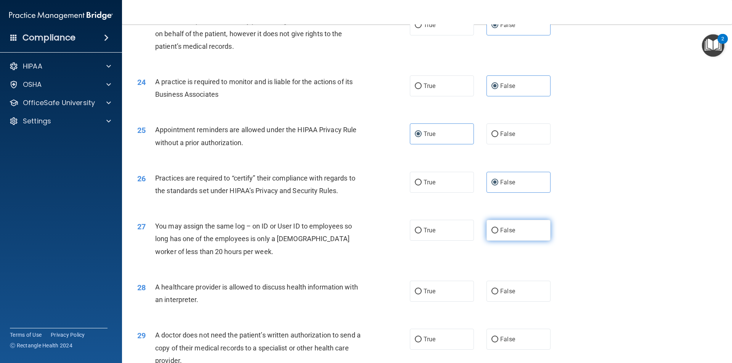
drag, startPoint x: 513, startPoint y: 231, endPoint x: 496, endPoint y: 235, distance: 18.1
click at [513, 231] on label "False" at bounding box center [518, 230] width 64 height 21
click at [498, 231] on input "False" at bounding box center [494, 231] width 7 height 6
radio input "true"
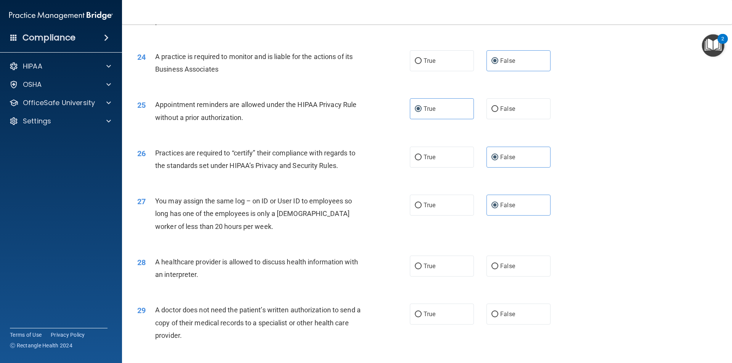
scroll to position [1334, 0]
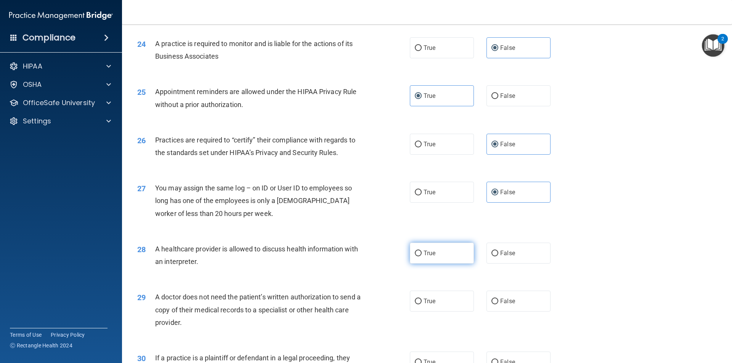
click at [430, 256] on label "True" at bounding box center [442, 253] width 64 height 21
click at [421, 256] on input "True" at bounding box center [418, 254] width 7 height 6
radio input "true"
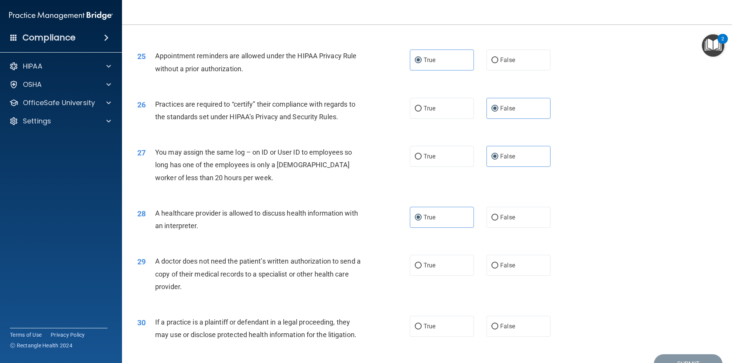
scroll to position [1410, 0]
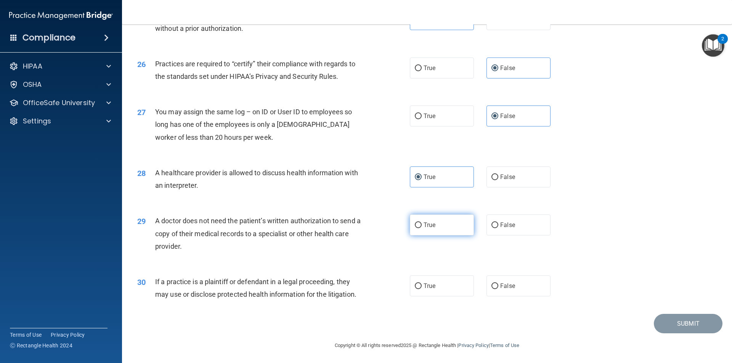
click at [420, 229] on label "True" at bounding box center [442, 225] width 64 height 21
click at [420, 228] on input "True" at bounding box center [418, 226] width 7 height 6
radio input "true"
click at [436, 283] on label "True" at bounding box center [442, 285] width 64 height 21
click at [421, 283] on input "True" at bounding box center [418, 286] width 7 height 6
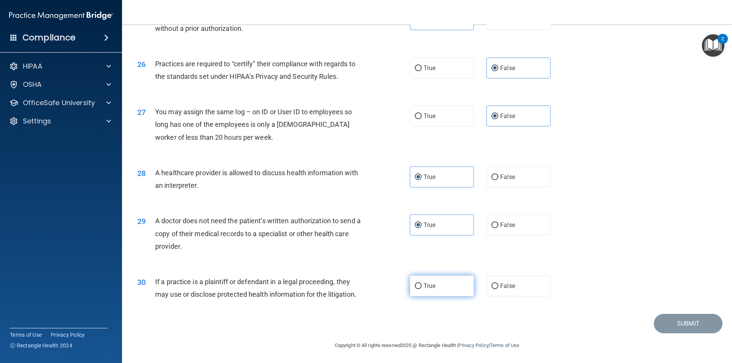
radio input "true"
click at [678, 321] on button "Submit" at bounding box center [687, 322] width 69 height 19
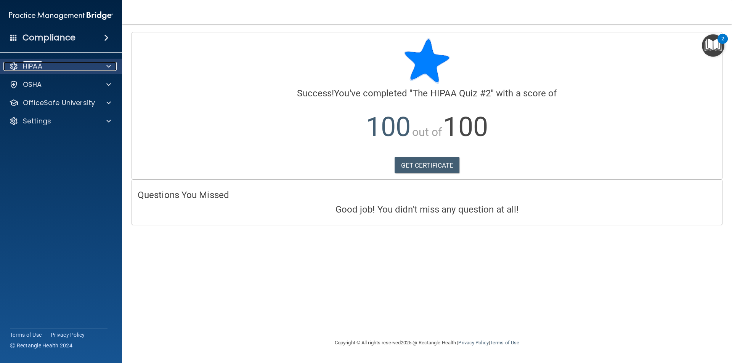
click at [63, 66] on div "HIPAA" at bounding box center [50, 66] width 94 height 9
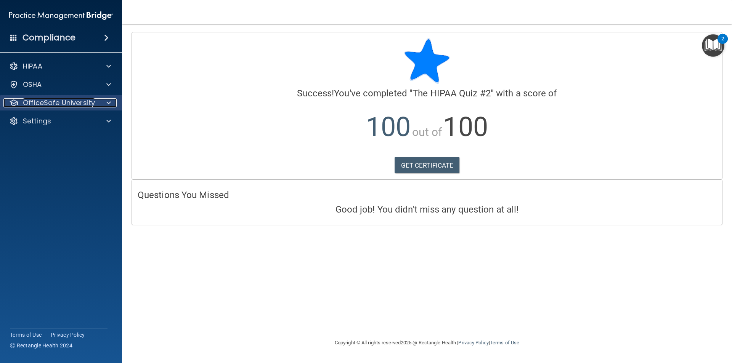
click at [70, 103] on p "OfficeSafe University" at bounding box center [59, 102] width 72 height 9
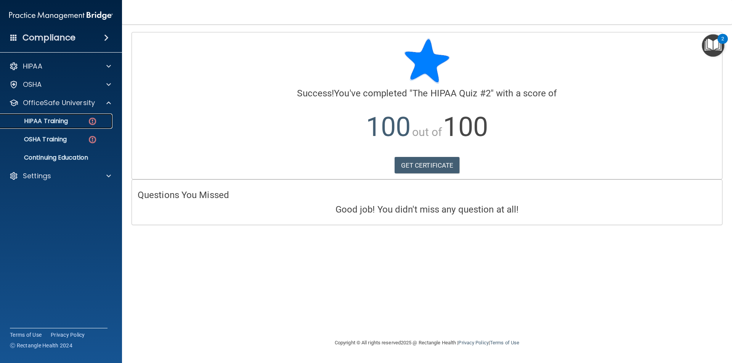
click at [67, 123] on p "HIPAA Training" at bounding box center [36, 121] width 63 height 8
